Goal: Task Accomplishment & Management: Manage account settings

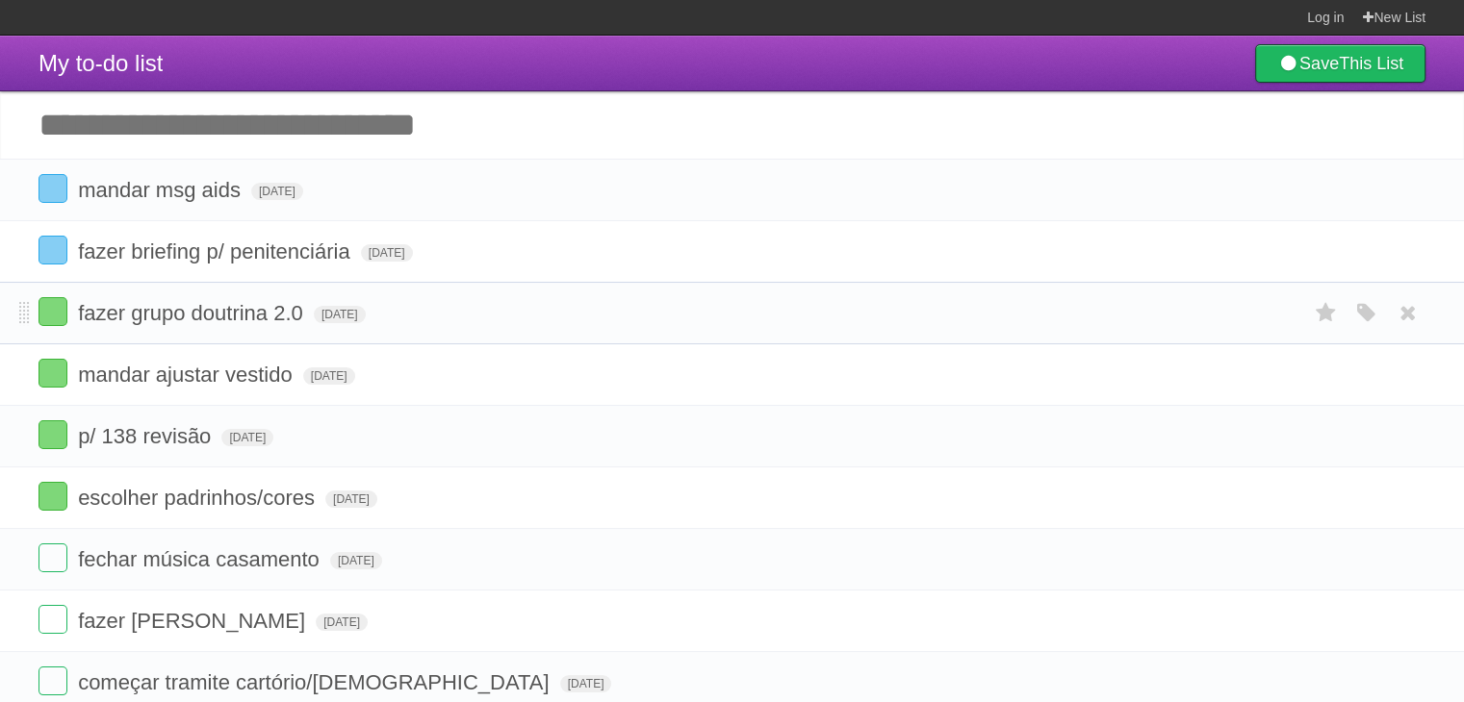
click at [524, 319] on form "fazer grupo doutrina 2.0 [DATE] White Red Blue Green Purple Orange" at bounding box center [731, 313] width 1387 height 32
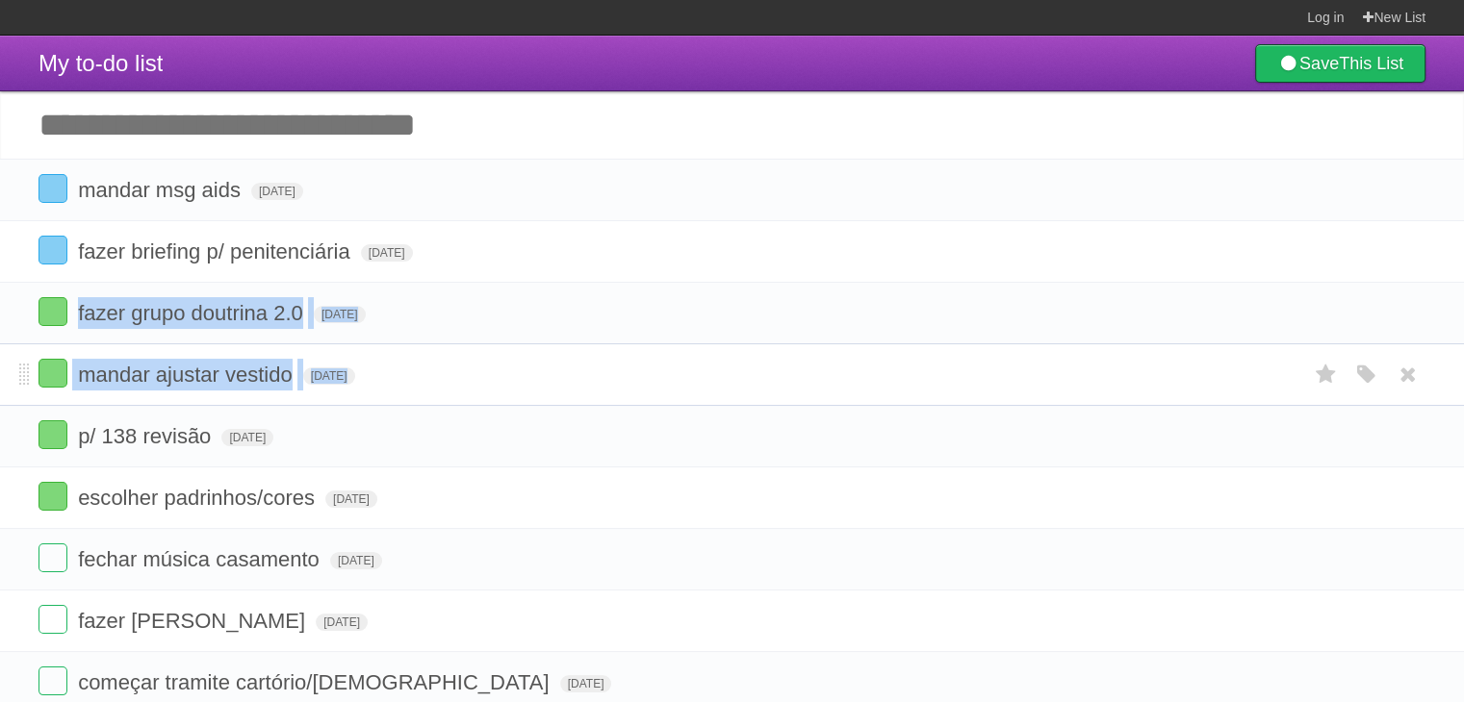
drag, startPoint x: 524, startPoint y: 319, endPoint x: 539, endPoint y: 405, distance: 87.8
click at [539, 405] on ul "mandar msg aids [DATE] White Red Blue Green Purple Orange fazer briefing p/ pen…" at bounding box center [732, 560] width 1464 height 802
click at [539, 405] on li "mandar ajustar vestido [DATE] White Red Blue Green Purple Orange" at bounding box center [732, 375] width 1464 height 63
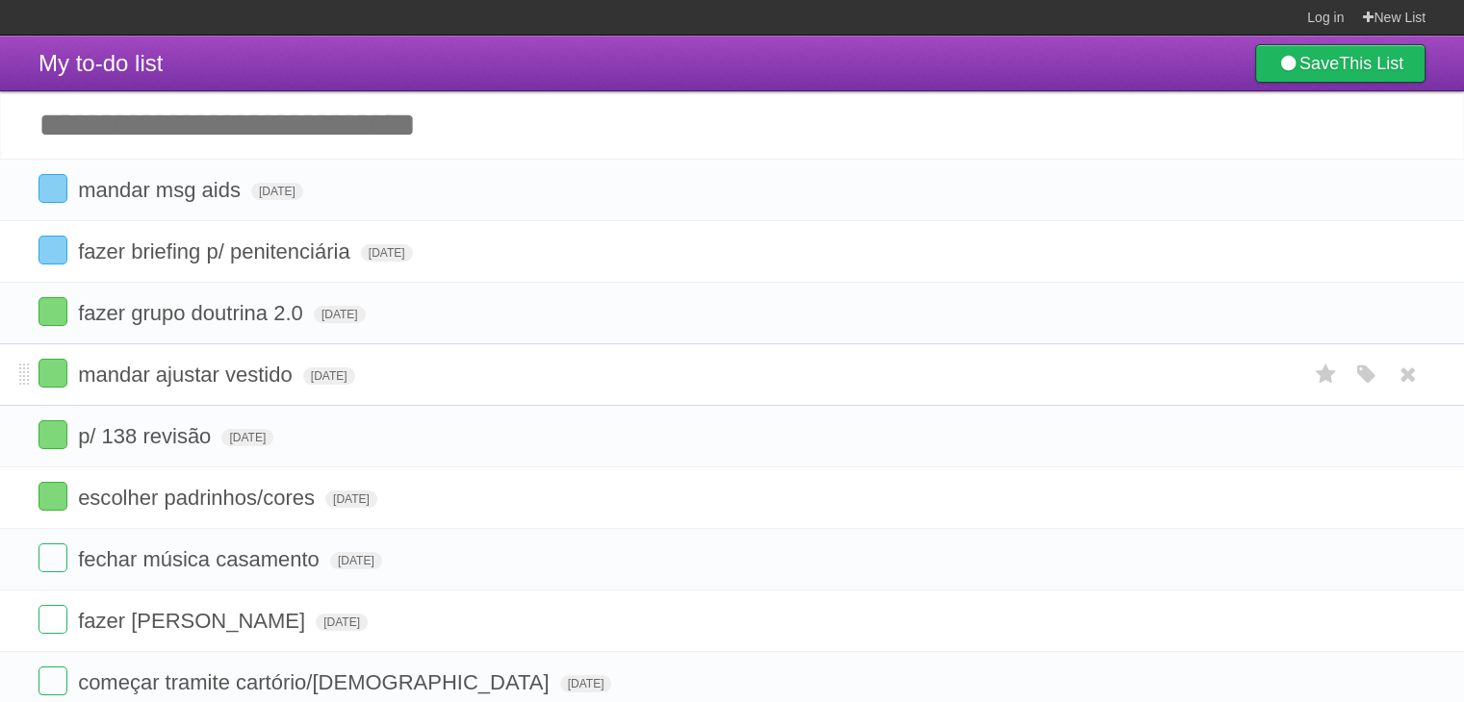
click at [539, 405] on li "mandar ajustar vestido [DATE] White Red Blue Green Purple Orange" at bounding box center [732, 375] width 1464 height 63
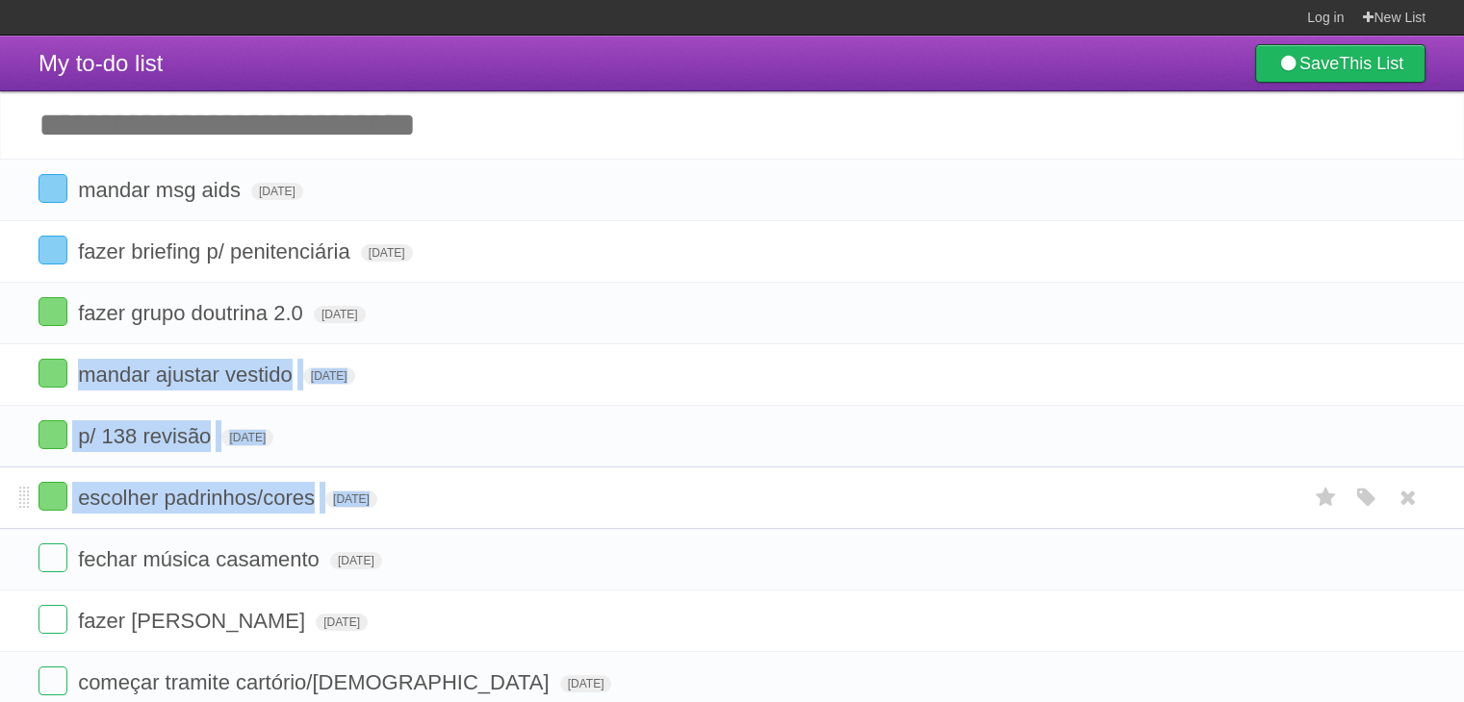
drag, startPoint x: 539, startPoint y: 405, endPoint x: 600, endPoint y: 498, distance: 111.8
click at [600, 498] on ul "mandar msg aids [DATE] White Red Blue Green Purple Orange fazer briefing p/ pen…" at bounding box center [732, 560] width 1464 height 802
click at [600, 498] on form "escolher padrinhos/cores [DATE] White Red Blue Green Purple Orange" at bounding box center [731, 498] width 1387 height 32
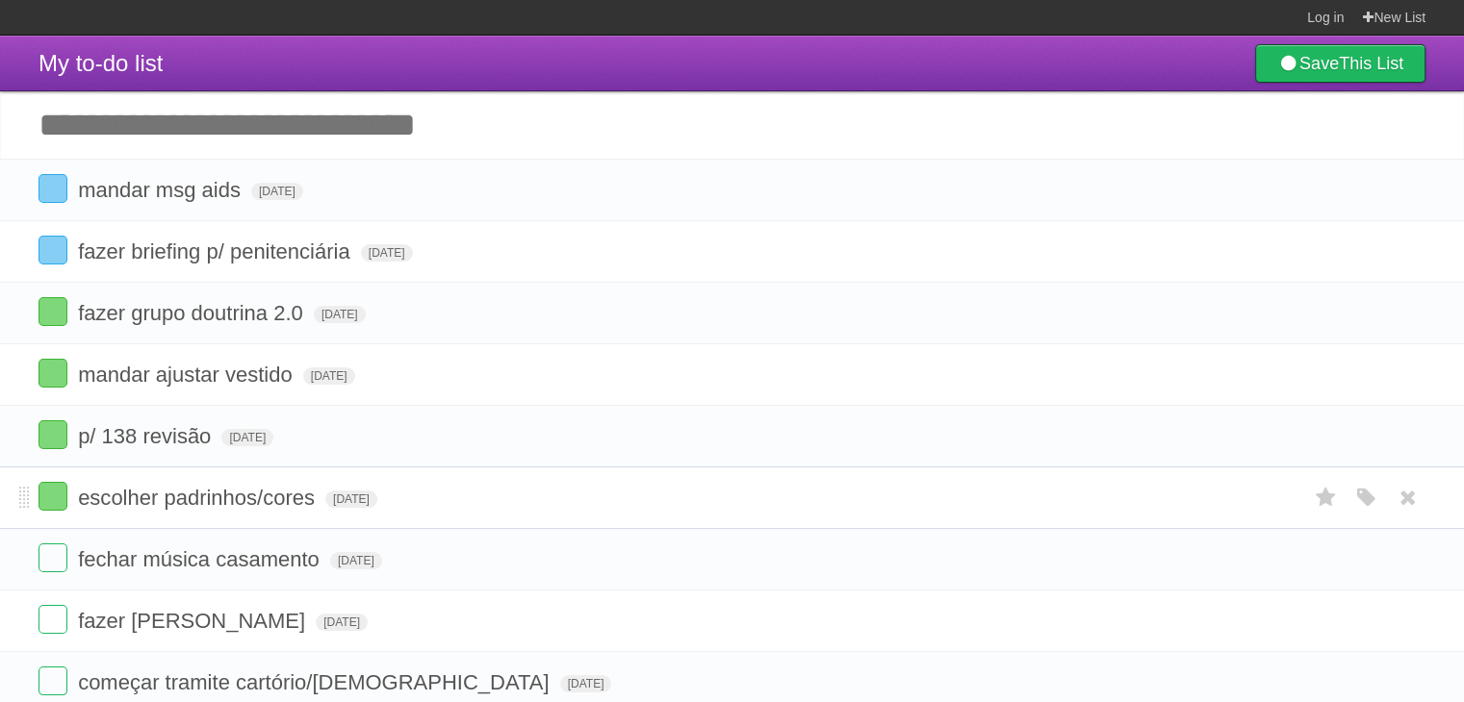
click at [600, 498] on form "escolher padrinhos/cores [DATE] White Red Blue Green Purple Orange" at bounding box center [731, 498] width 1387 height 32
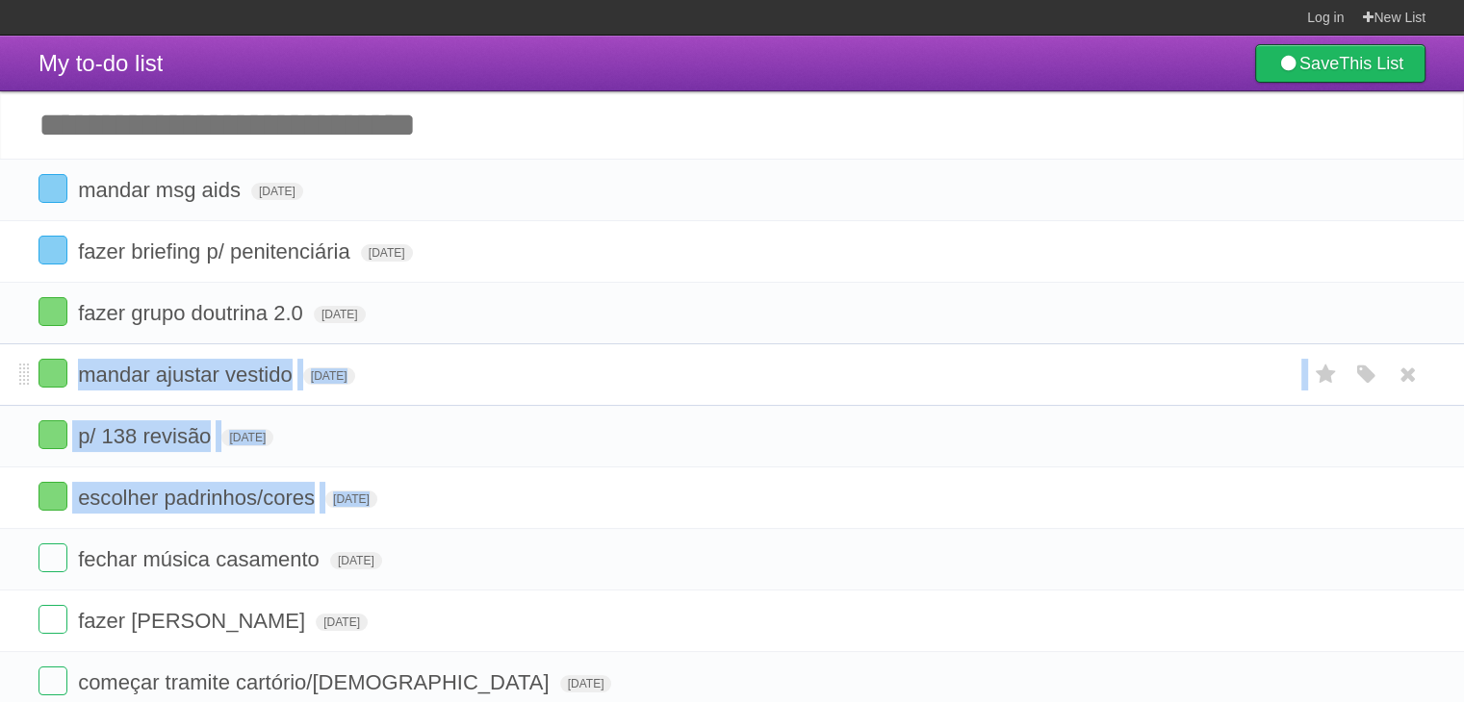
drag, startPoint x: 600, startPoint y: 498, endPoint x: 596, endPoint y: 381, distance: 117.5
click at [596, 381] on ul "mandar msg aids [DATE] White Red Blue Green Purple Orange fazer briefing p/ pen…" at bounding box center [732, 560] width 1464 height 802
click at [596, 381] on form "mandar ajustar vestido [DATE] White Red Blue Green Purple Orange" at bounding box center [731, 375] width 1387 height 32
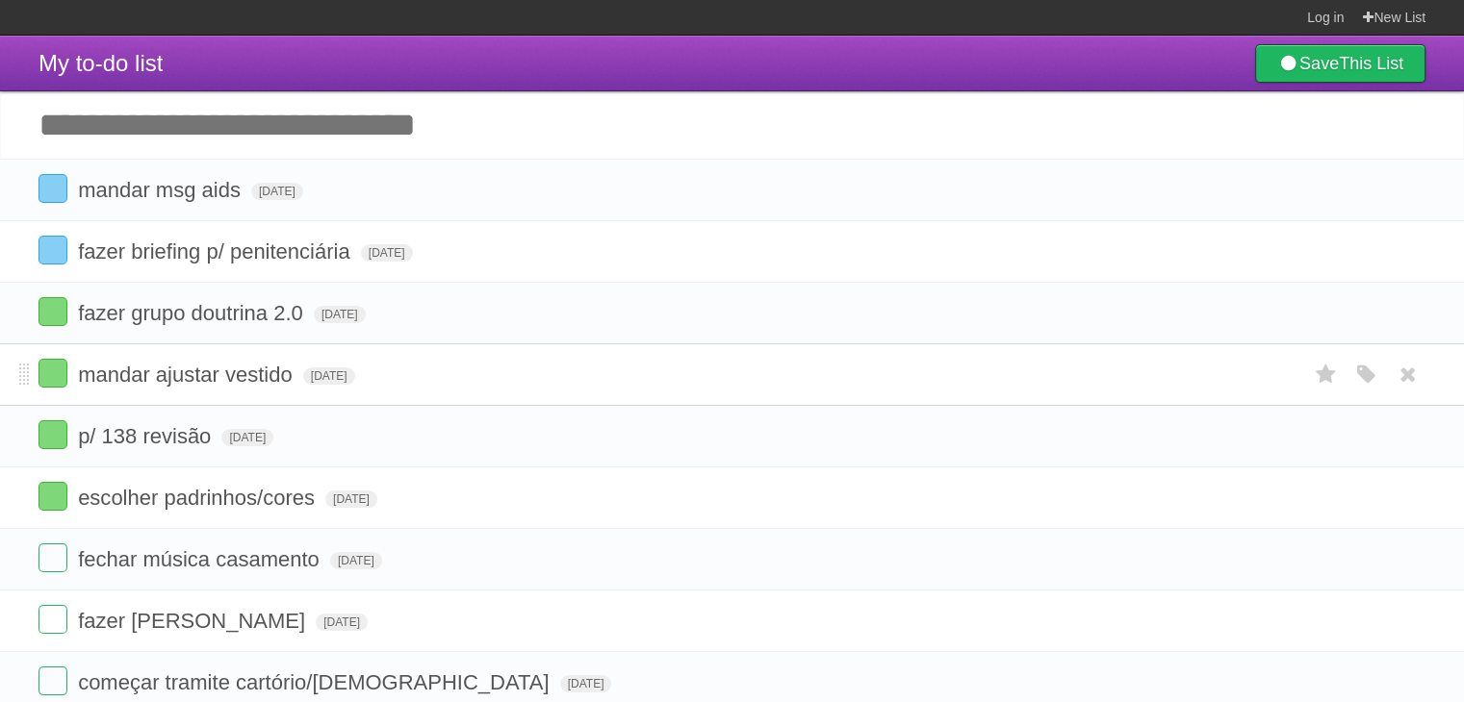
click at [596, 381] on form "mandar ajustar vestido [DATE] White Red Blue Green Purple Orange" at bounding box center [731, 375] width 1387 height 32
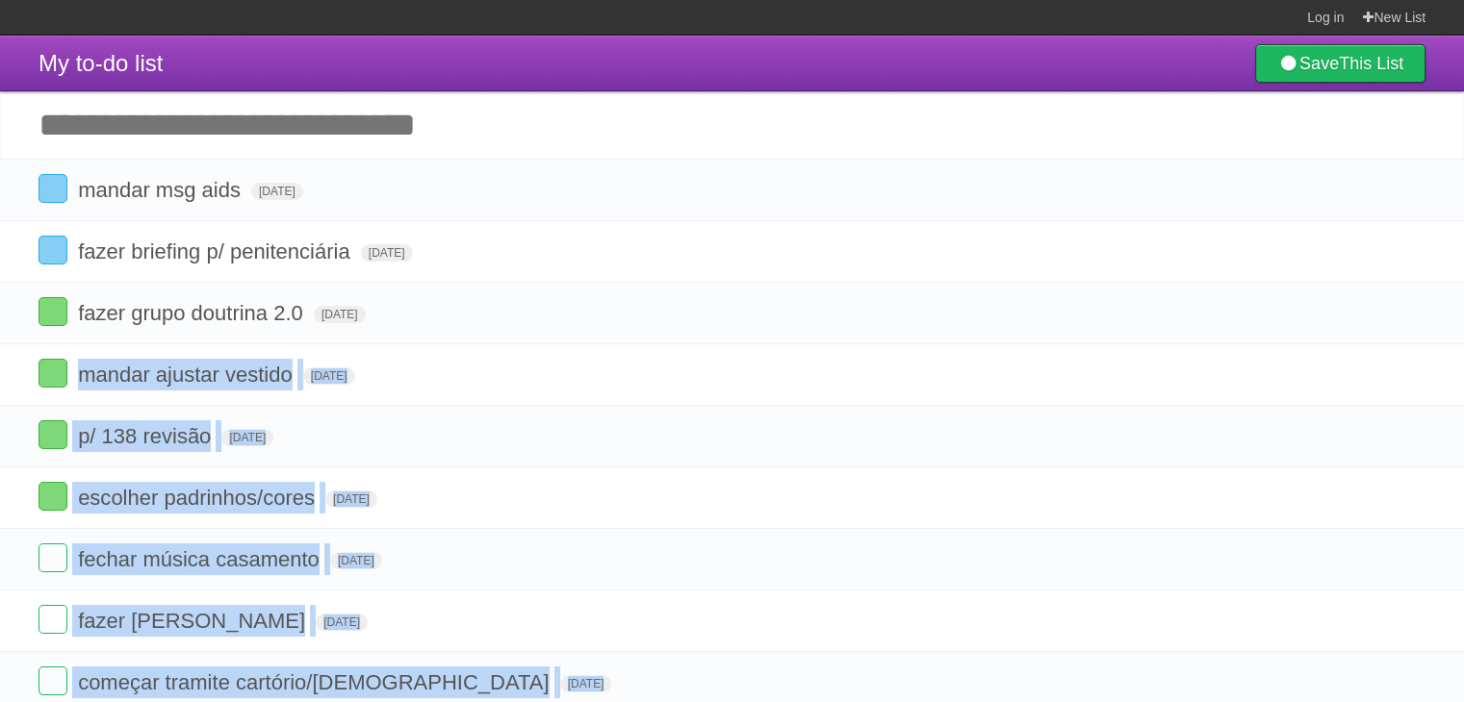
scroll to position [320, 0]
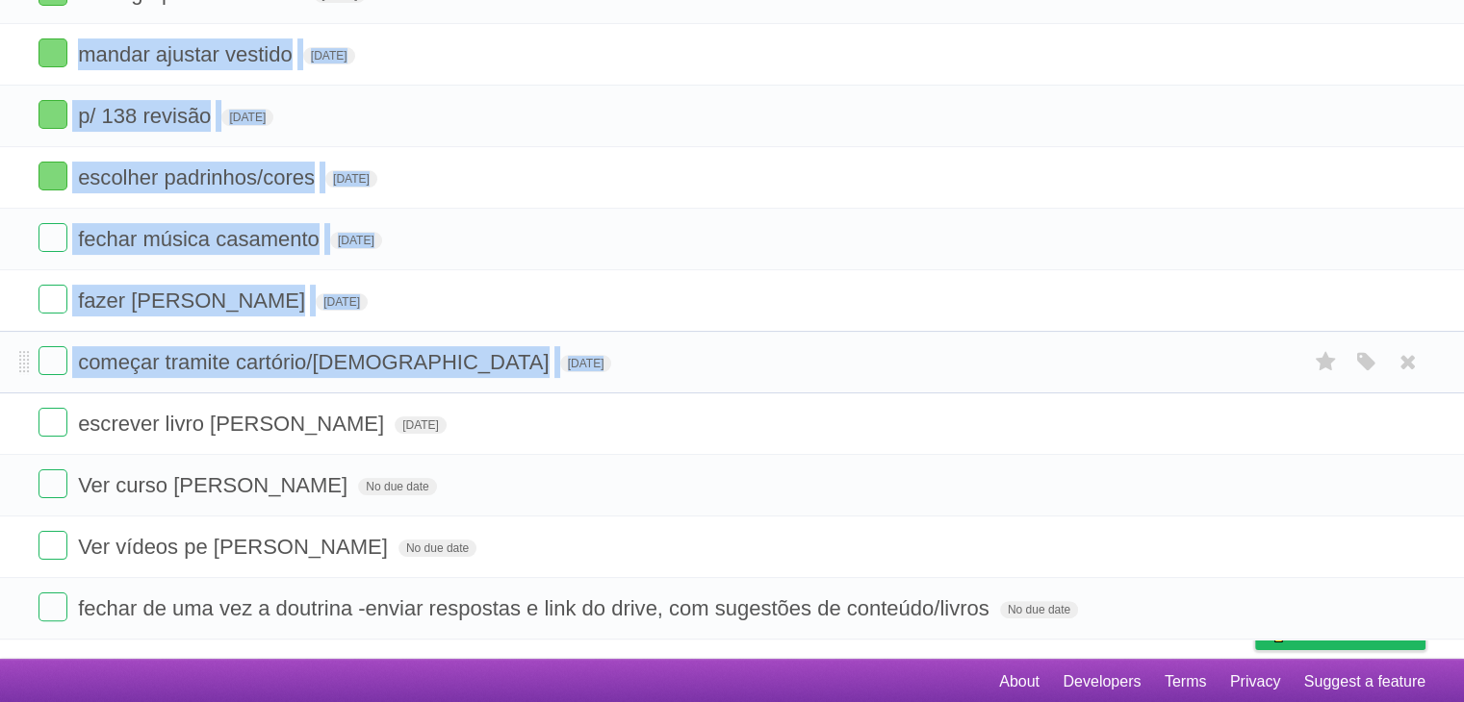
drag, startPoint x: 596, startPoint y: 381, endPoint x: 616, endPoint y: 333, distance: 52.2
click at [616, 333] on ul "mandar msg aids [DATE] White Red Blue Green Purple Orange fazer briefing p/ pen…" at bounding box center [732, 239] width 1464 height 802
click at [616, 333] on li "começar tramite cartório/[DEMOGRAPHIC_DATA] [DATE] White Red Blue Green Purple …" at bounding box center [732, 362] width 1464 height 63
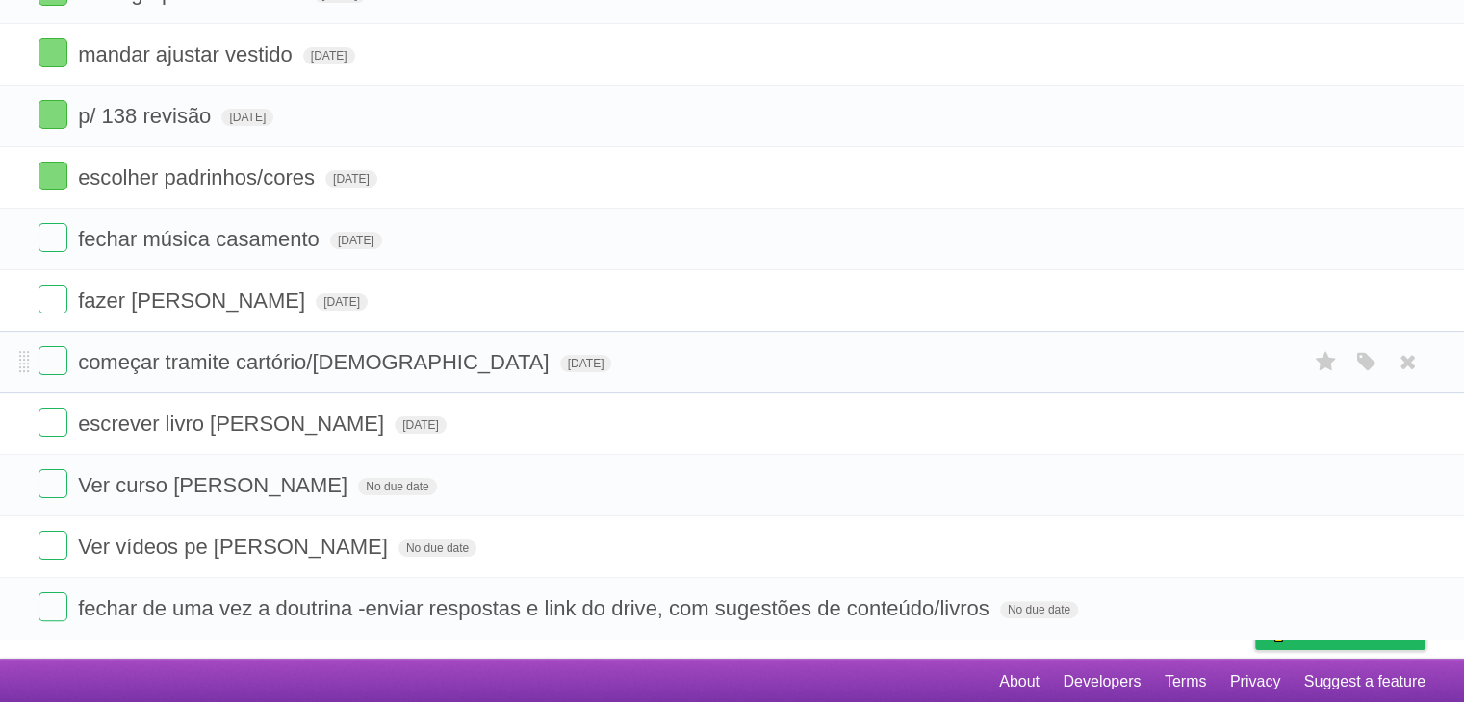
scroll to position [0, 0]
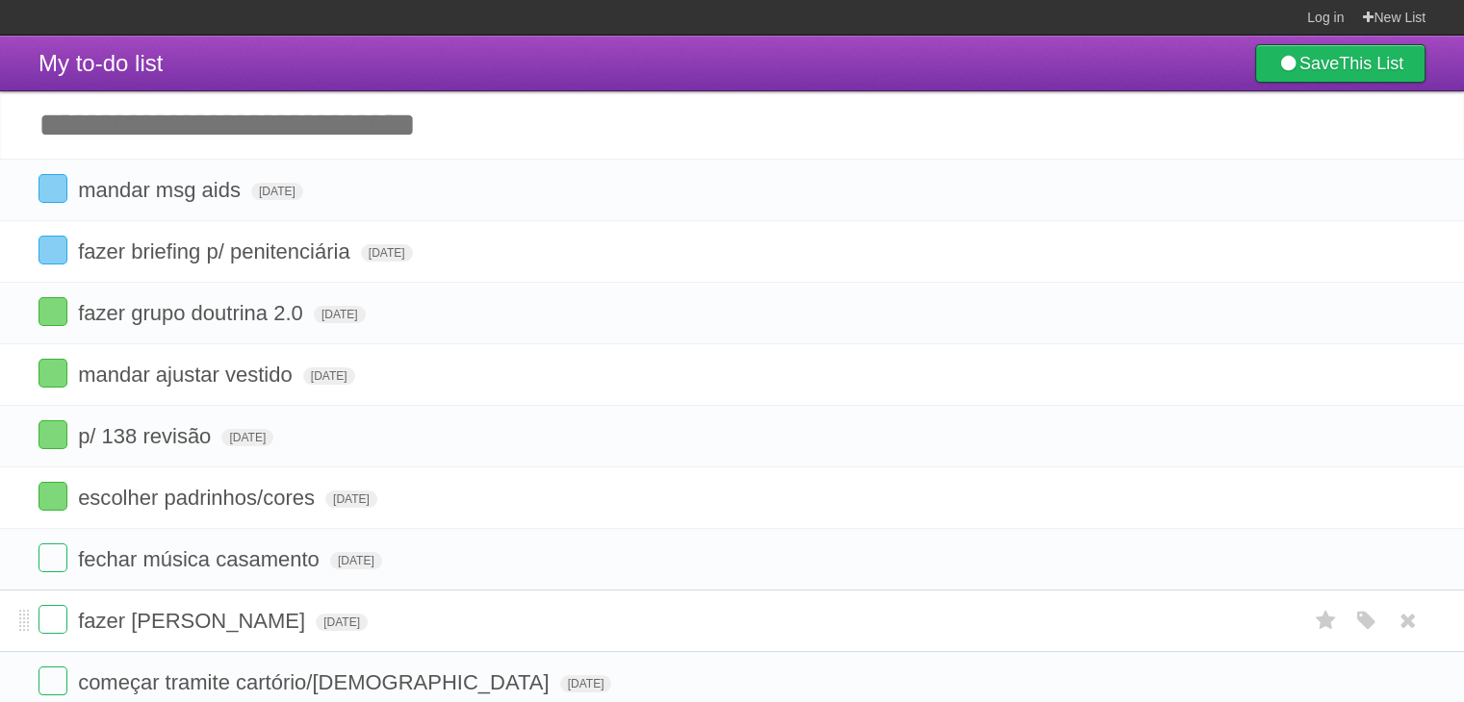
click at [589, 597] on li "fazer perguntas [PERSON_NAME][DATE] White Red Blue Green Purple Orange" at bounding box center [732, 621] width 1464 height 63
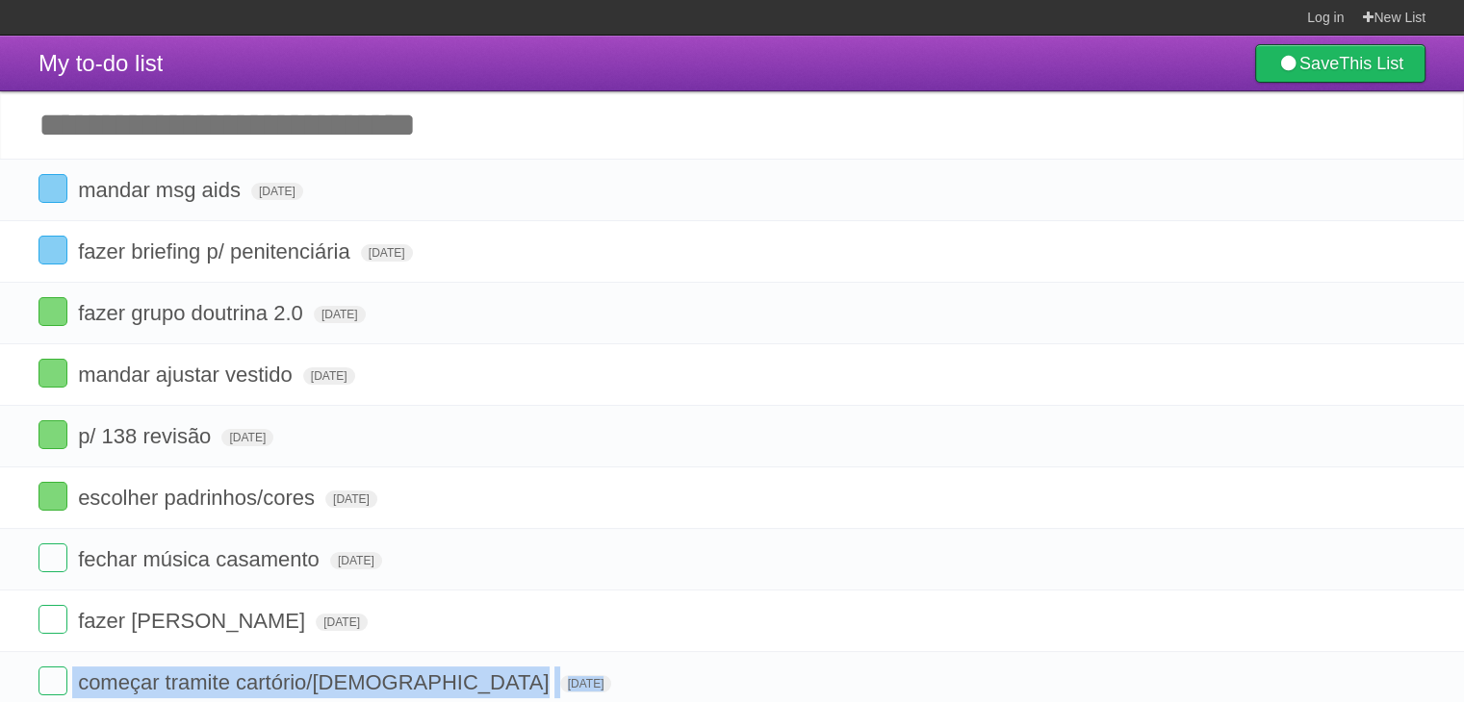
scroll to position [320, 0]
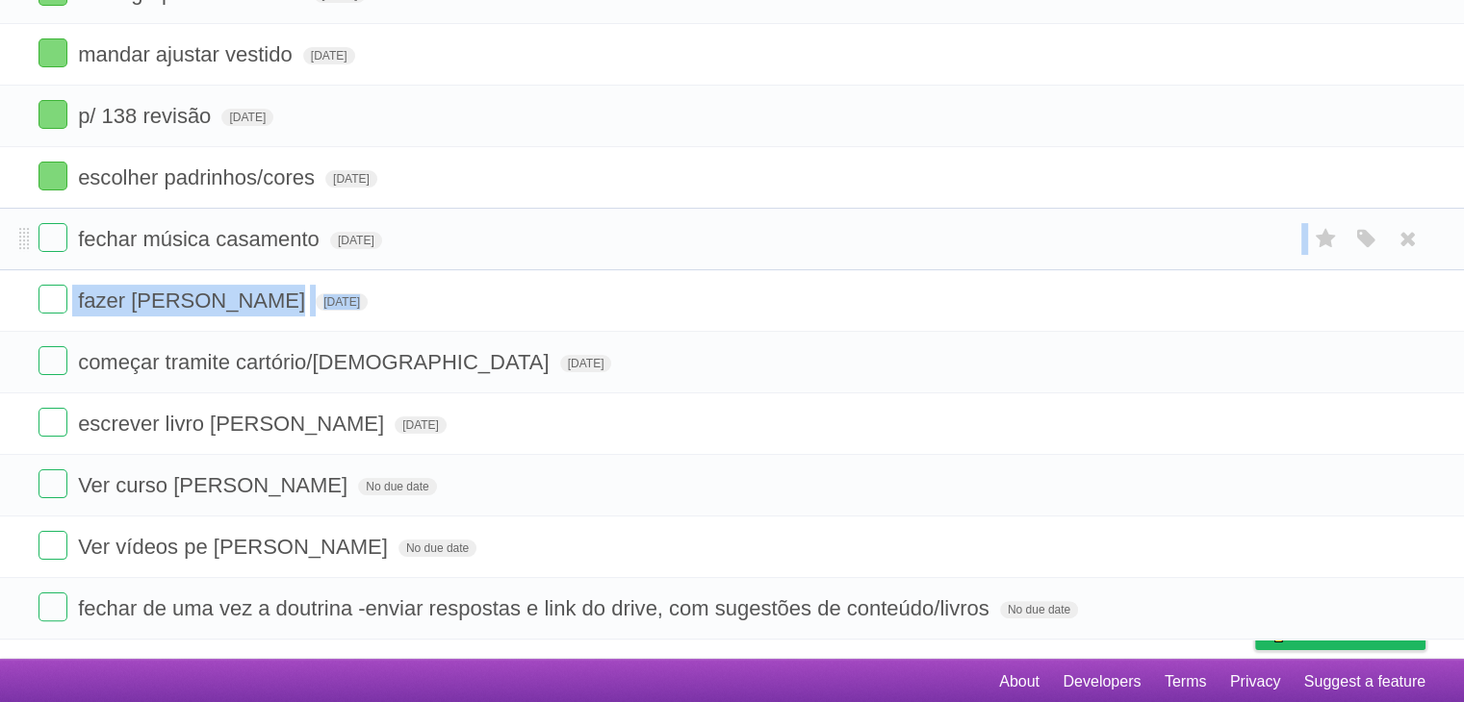
drag, startPoint x: 589, startPoint y: 597, endPoint x: 577, endPoint y: 251, distance: 345.6
click at [577, 251] on ul "mandar msg aids [DATE] White Red Blue Green Purple Orange fazer briefing p/ pen…" at bounding box center [732, 239] width 1464 height 802
click at [577, 251] on form "fechar música casamento [DATE] White Red Blue Green Purple Orange" at bounding box center [731, 239] width 1387 height 32
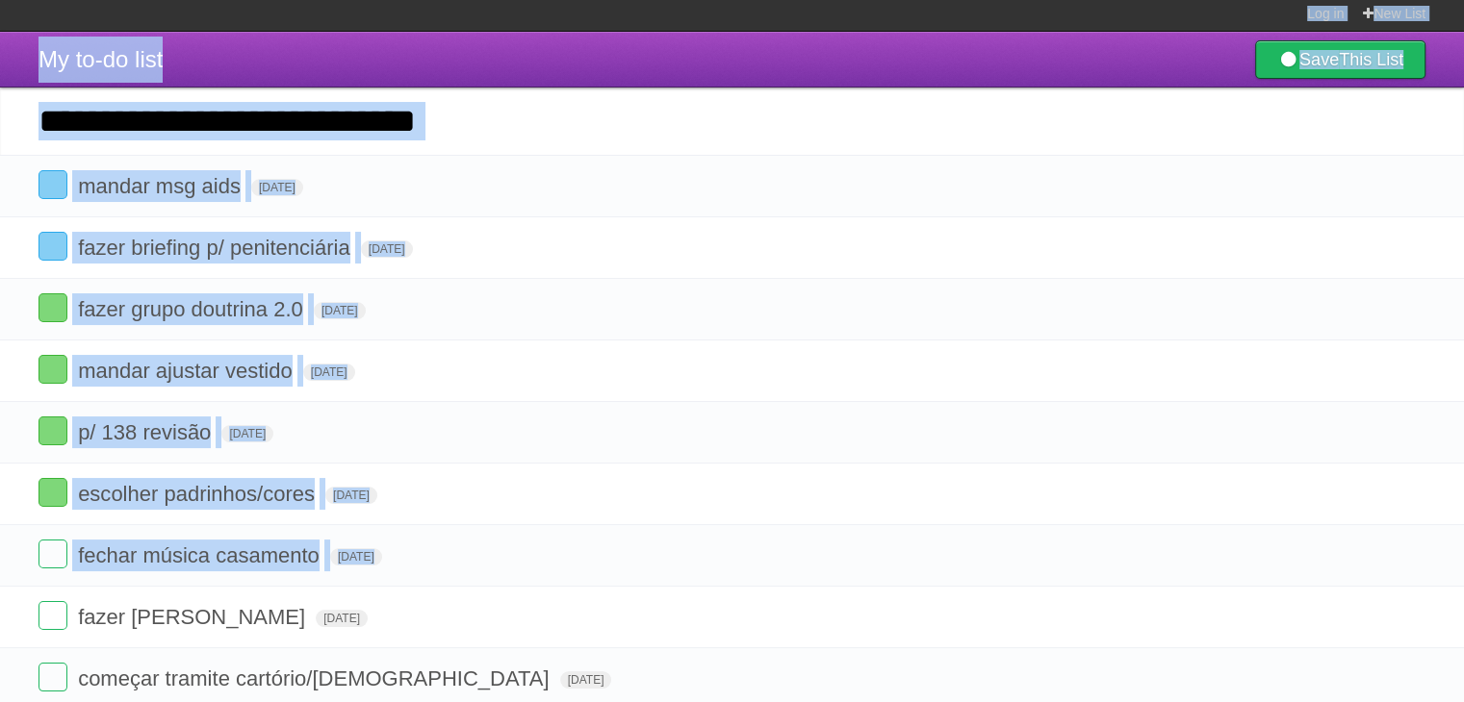
scroll to position [0, 0]
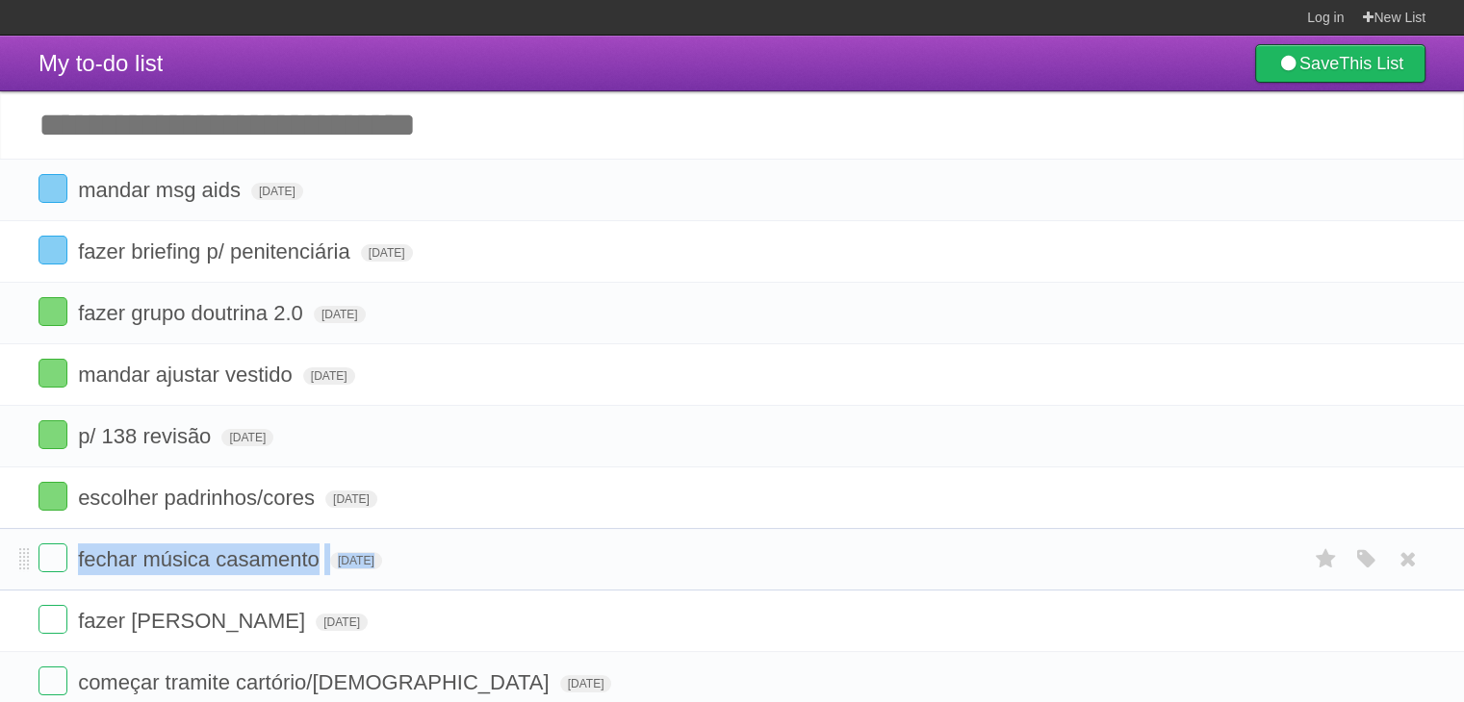
drag, startPoint x: 577, startPoint y: 251, endPoint x: 583, endPoint y: 546, distance: 294.5
click at [583, 546] on form "fechar música casamento [DATE] White Red Blue Green Purple Orange" at bounding box center [731, 560] width 1387 height 32
